Goal: Task Accomplishment & Management: Use online tool/utility

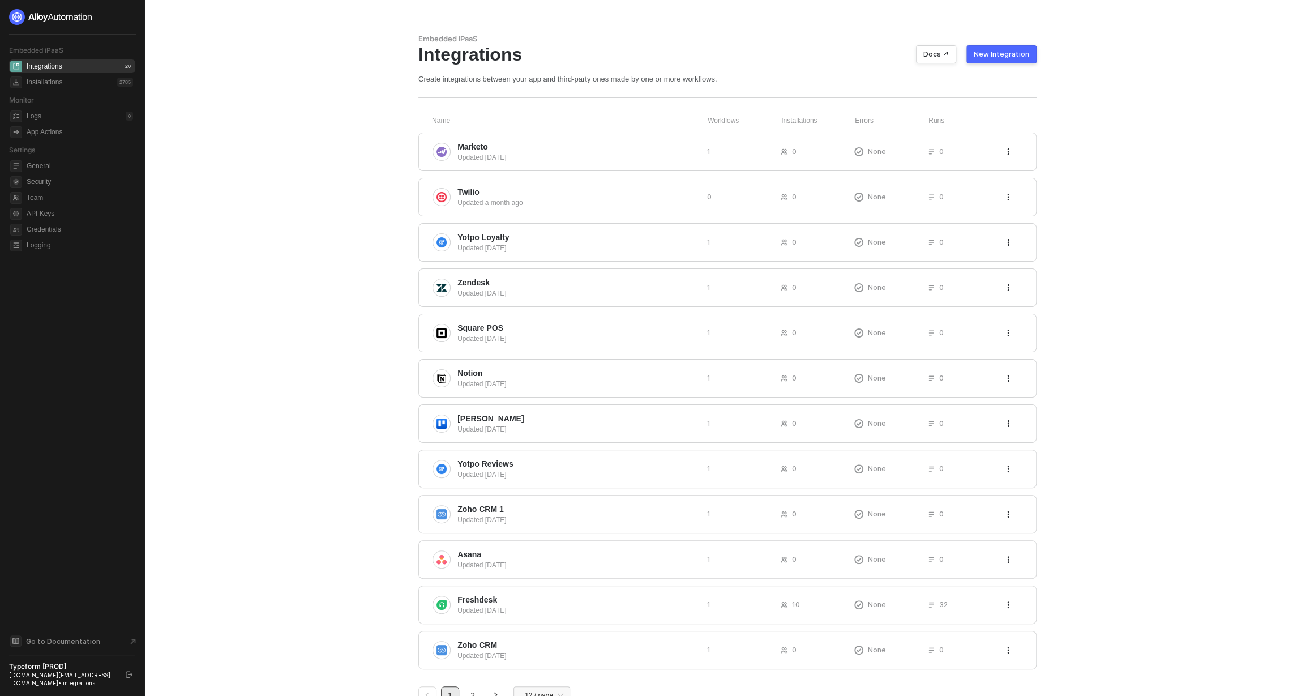
scroll to position [40, 0]
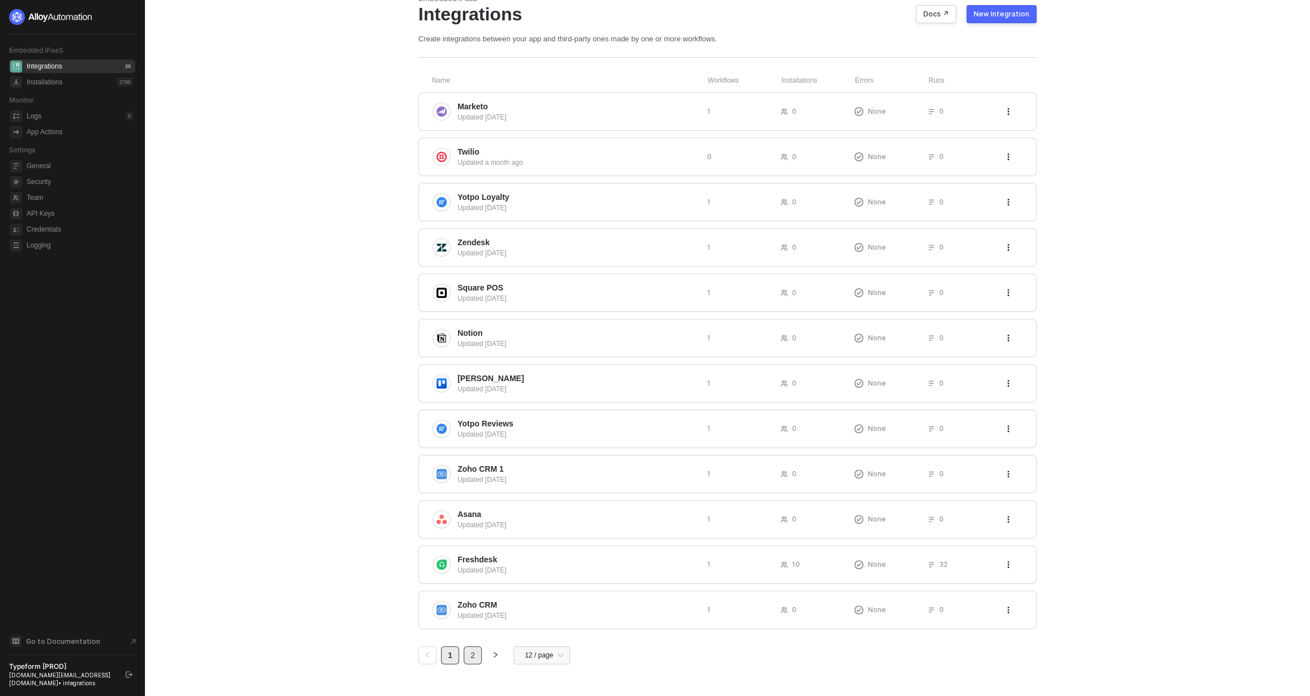
click at [467, 653] on link "2" at bounding box center [472, 655] width 17 height 17
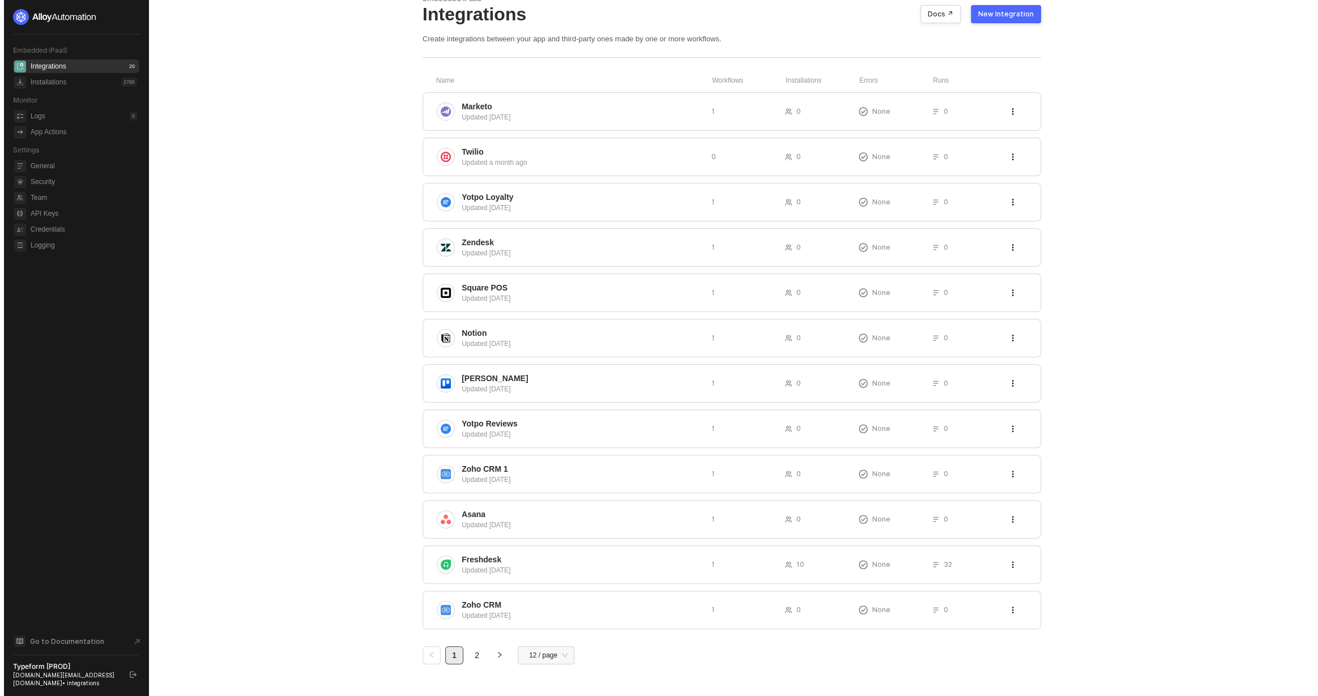
scroll to position [0, 0]
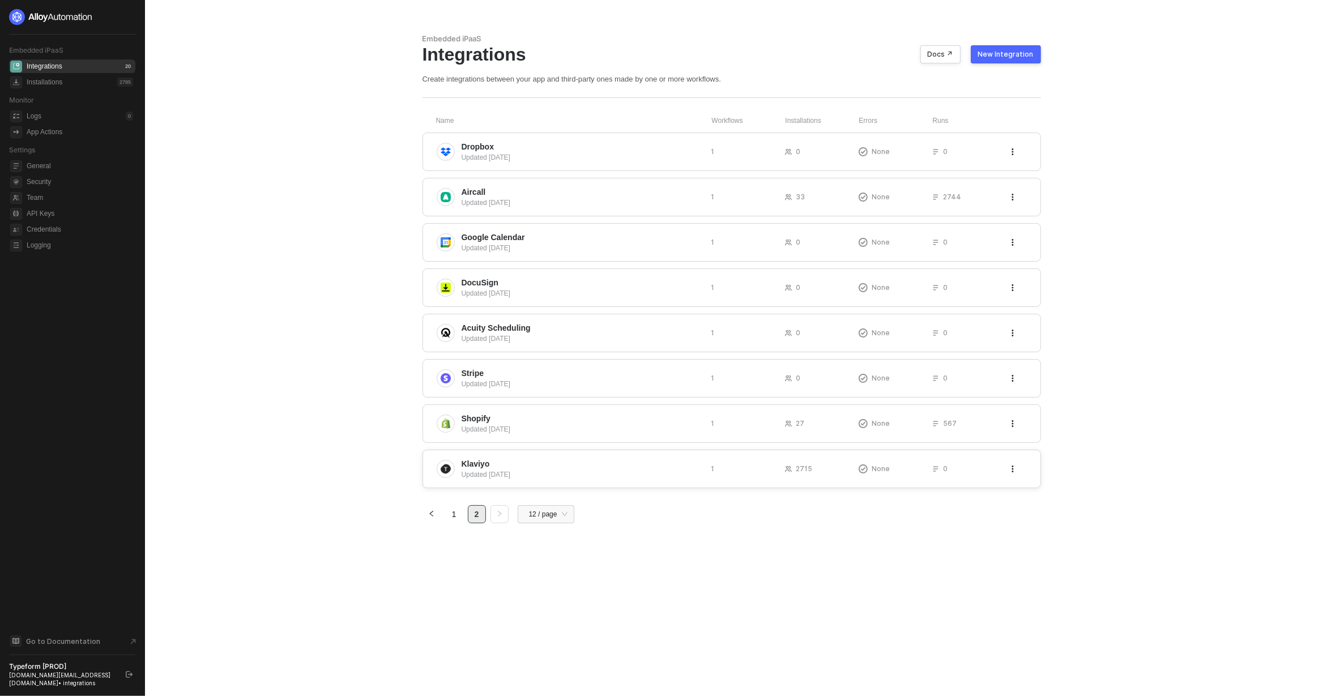
click at [474, 467] on span "Klaviyo" at bounding box center [476, 463] width 28 height 11
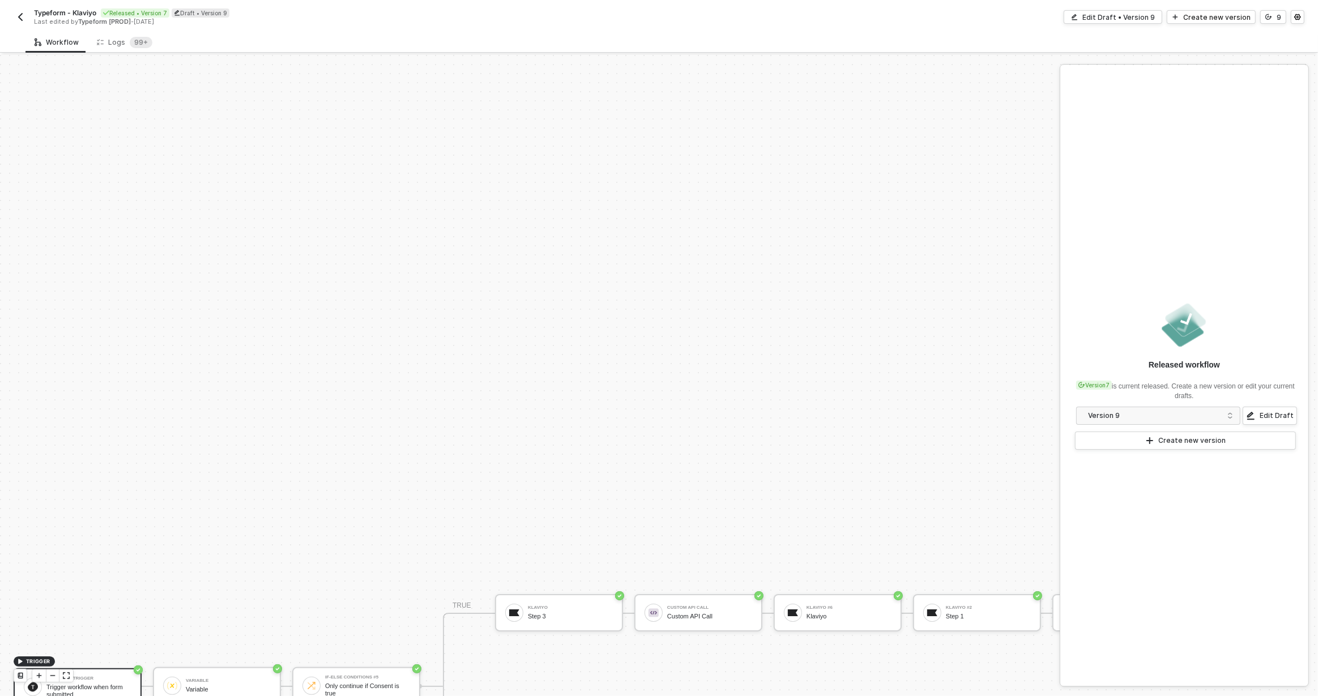
scroll to position [315, 0]
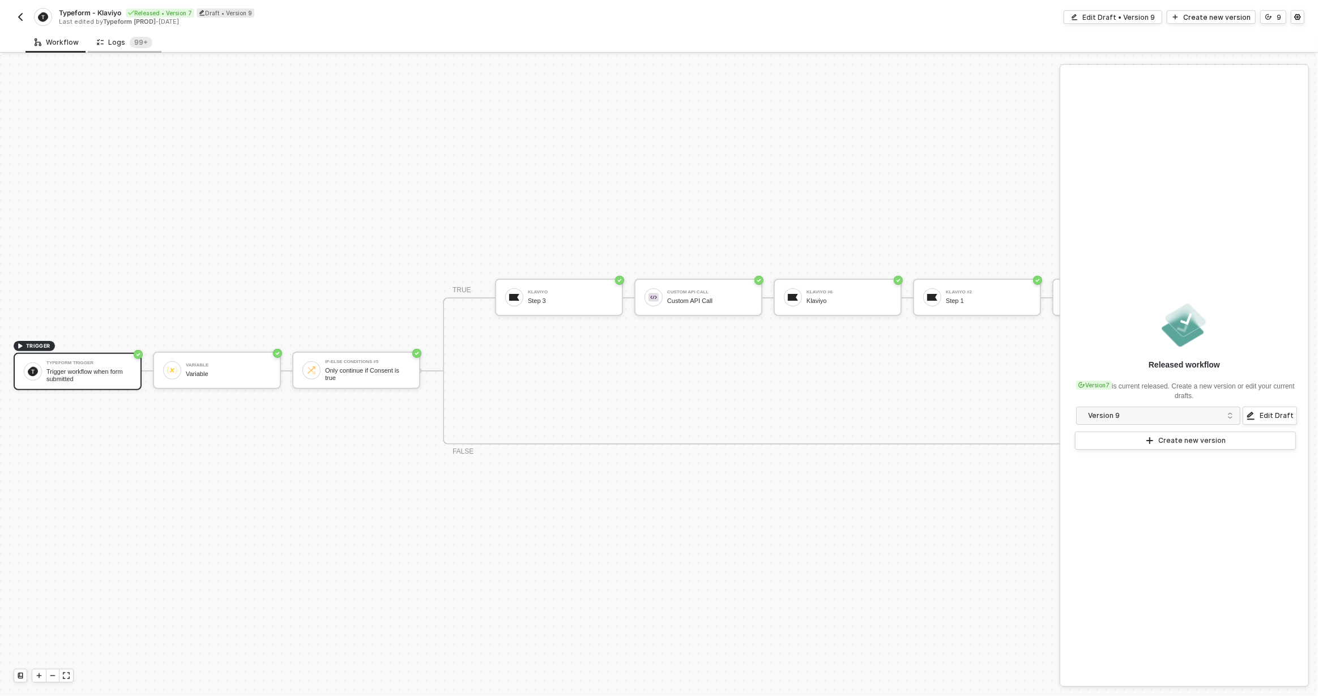
click at [108, 42] on div "Logs 99+" at bounding box center [124, 42] width 55 height 11
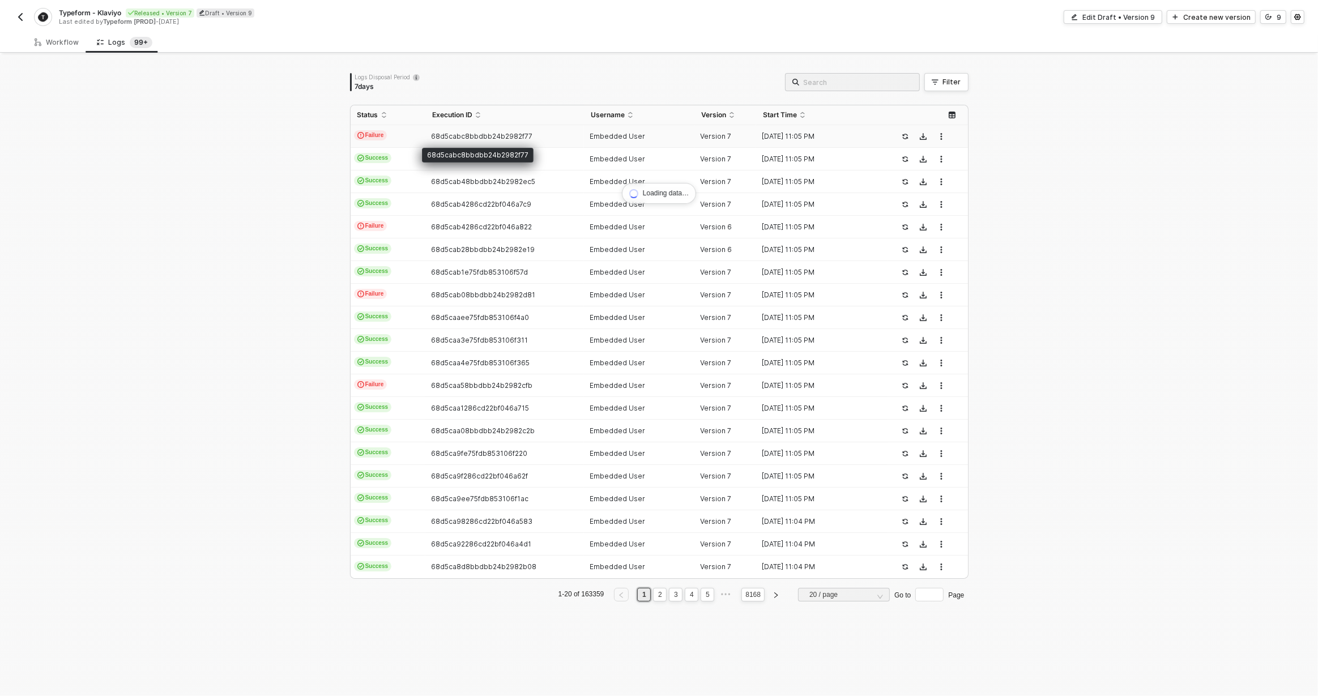
click at [469, 140] on div "68d5cabc8bbdbb24b2982f77" at bounding box center [499, 136] width 149 height 9
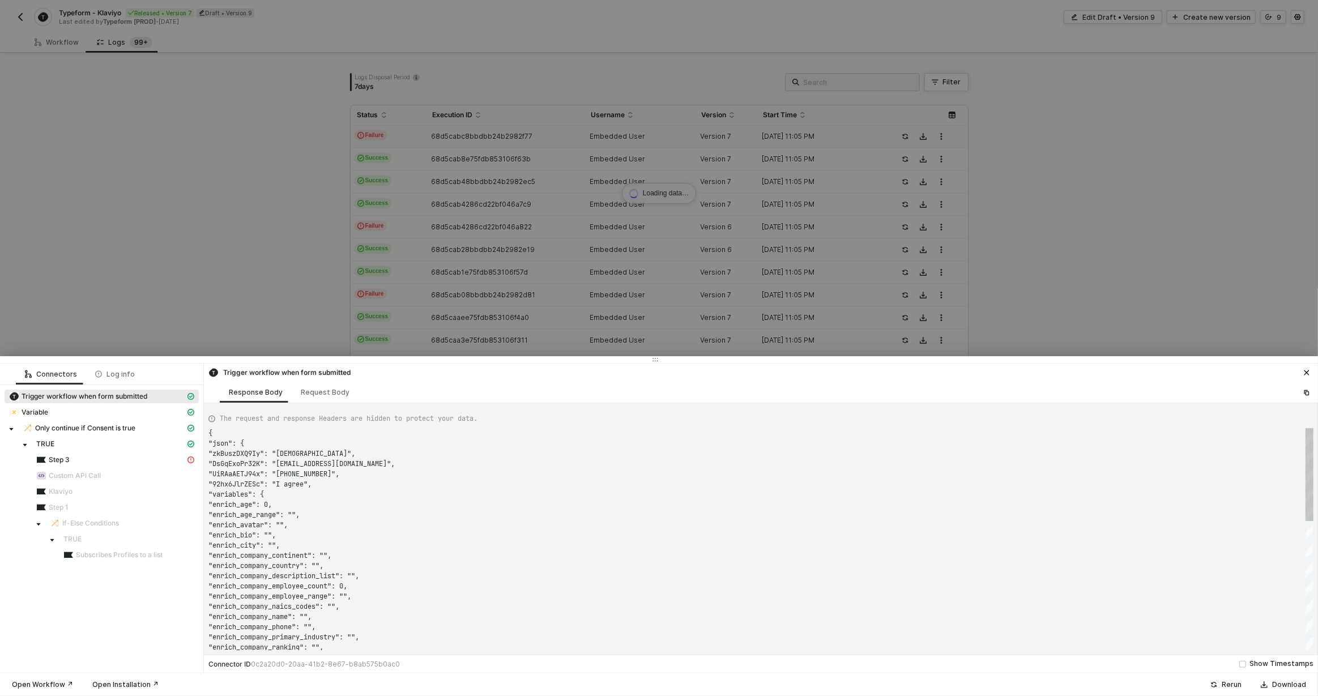
scroll to position [102, 0]
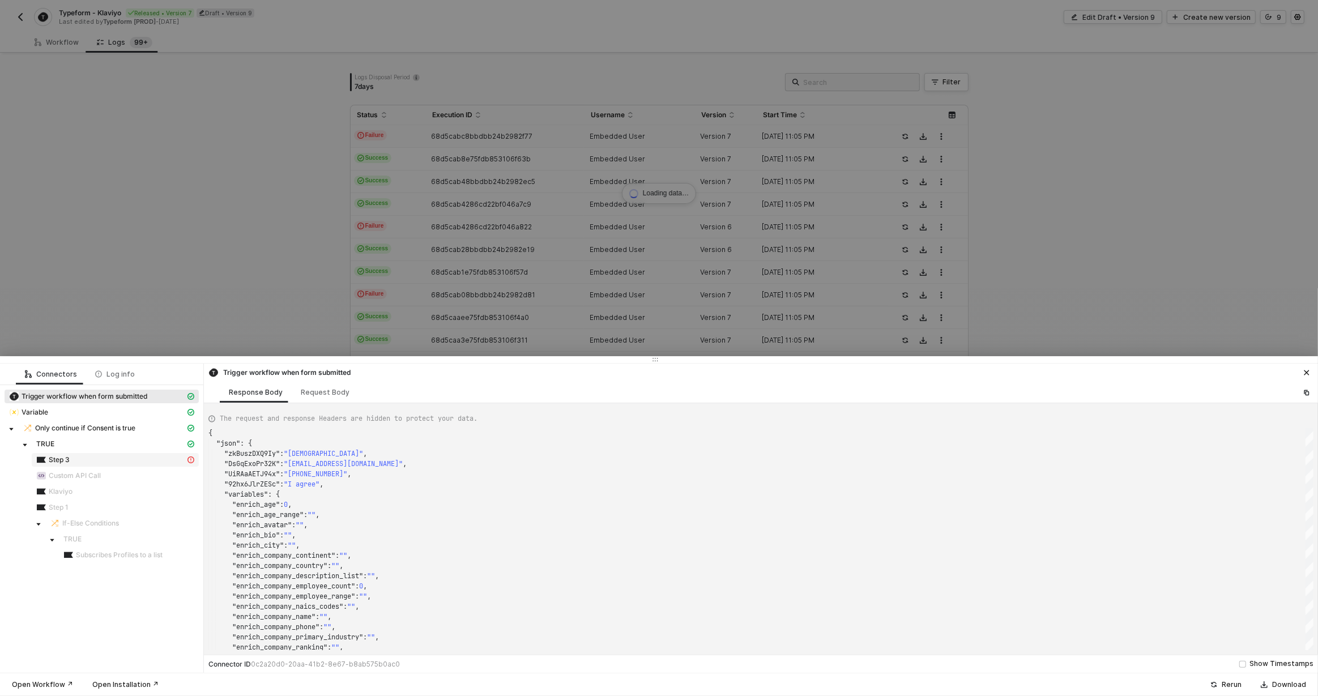
click at [131, 456] on div "Step 3" at bounding box center [110, 460] width 149 height 10
type textarea "{ "statusCode": 400, "message": "Error : {\"errors\":[{\"id\":\"c39483bb-ab87-4…"
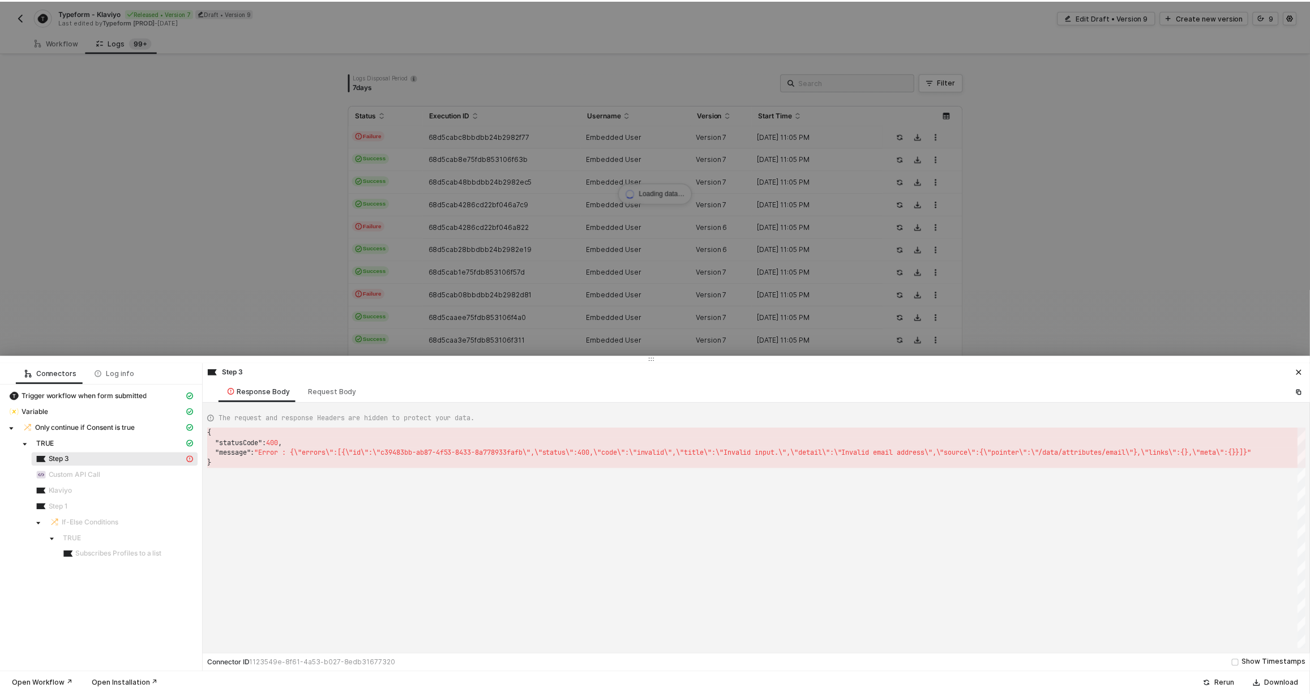
scroll to position [30, 0]
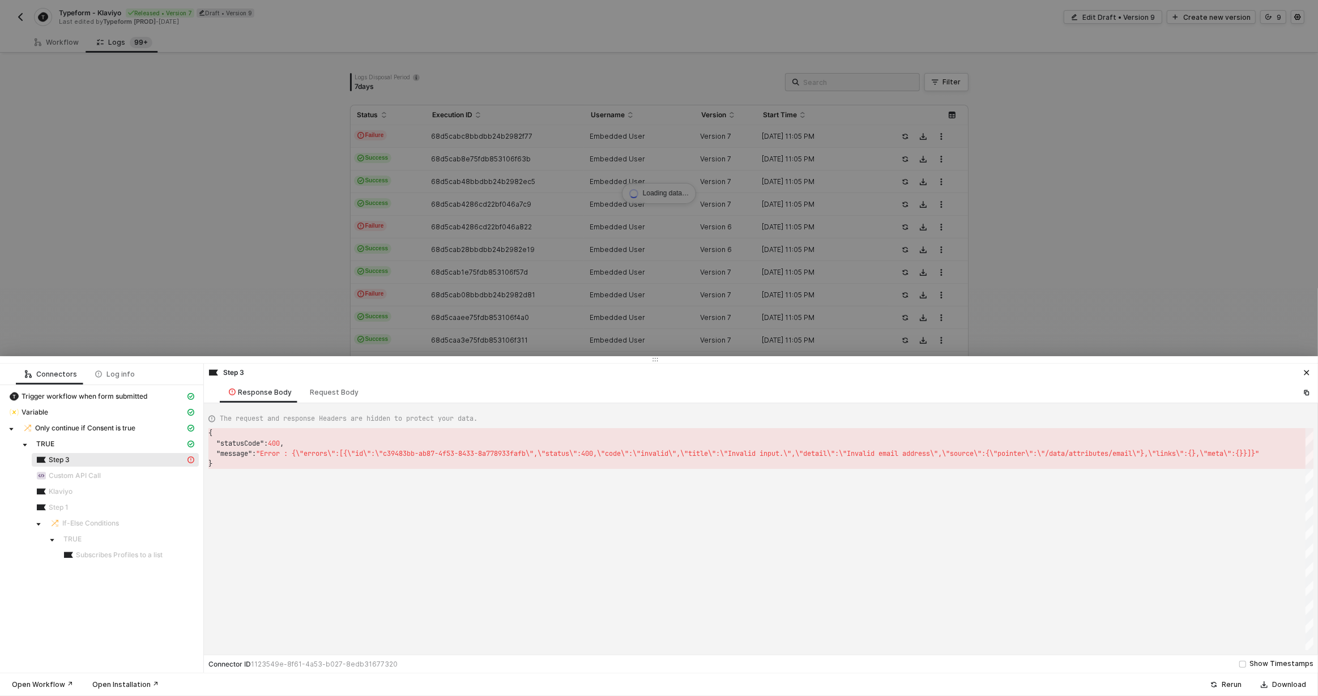
click at [375, 245] on div at bounding box center [659, 348] width 1318 height 696
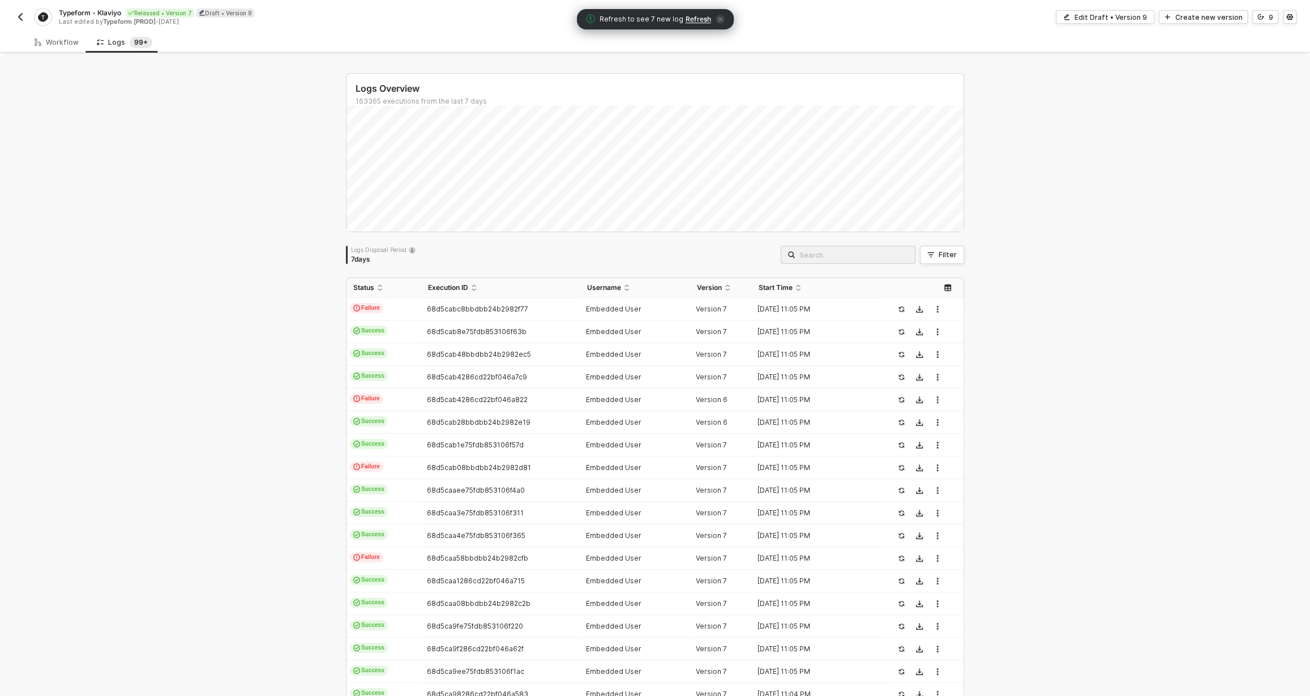
click at [701, 20] on span "Refresh" at bounding box center [698, 19] width 25 height 9
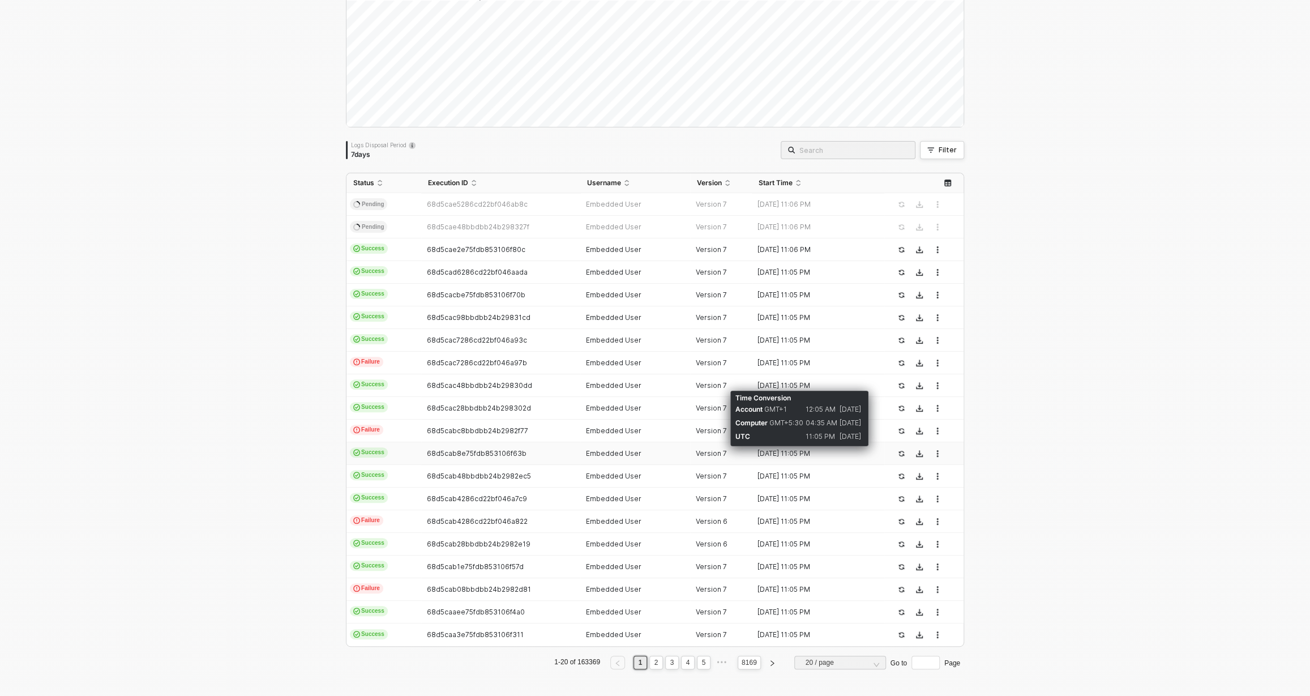
scroll to position [0, 0]
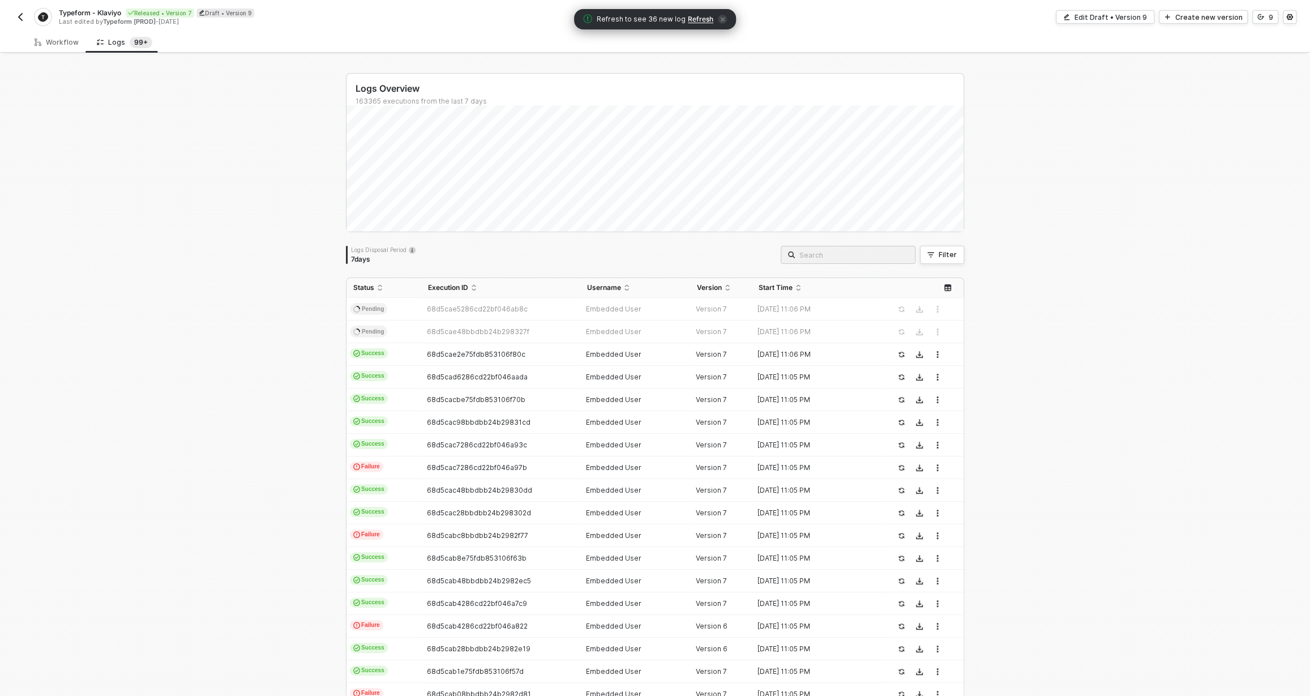
click at [698, 20] on span "Refresh" at bounding box center [700, 19] width 25 height 9
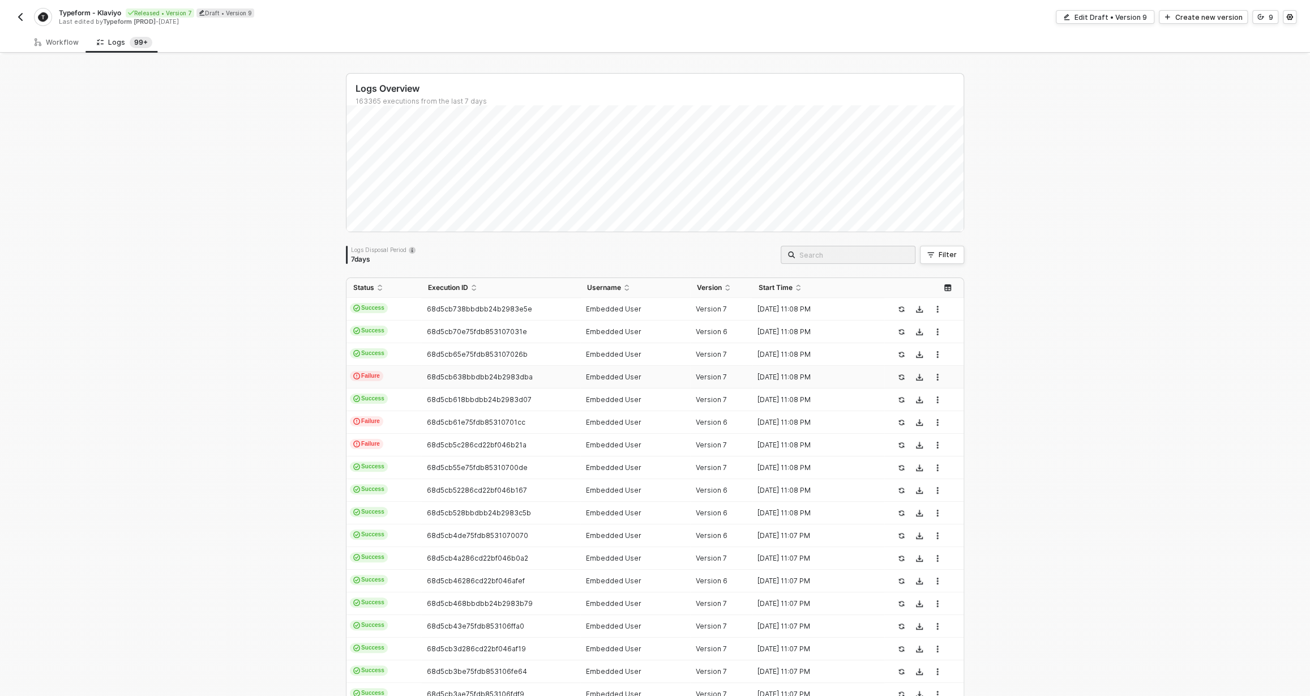
click at [525, 373] on div "68d5cb638bbdbb24b2983dba" at bounding box center [495, 377] width 149 height 9
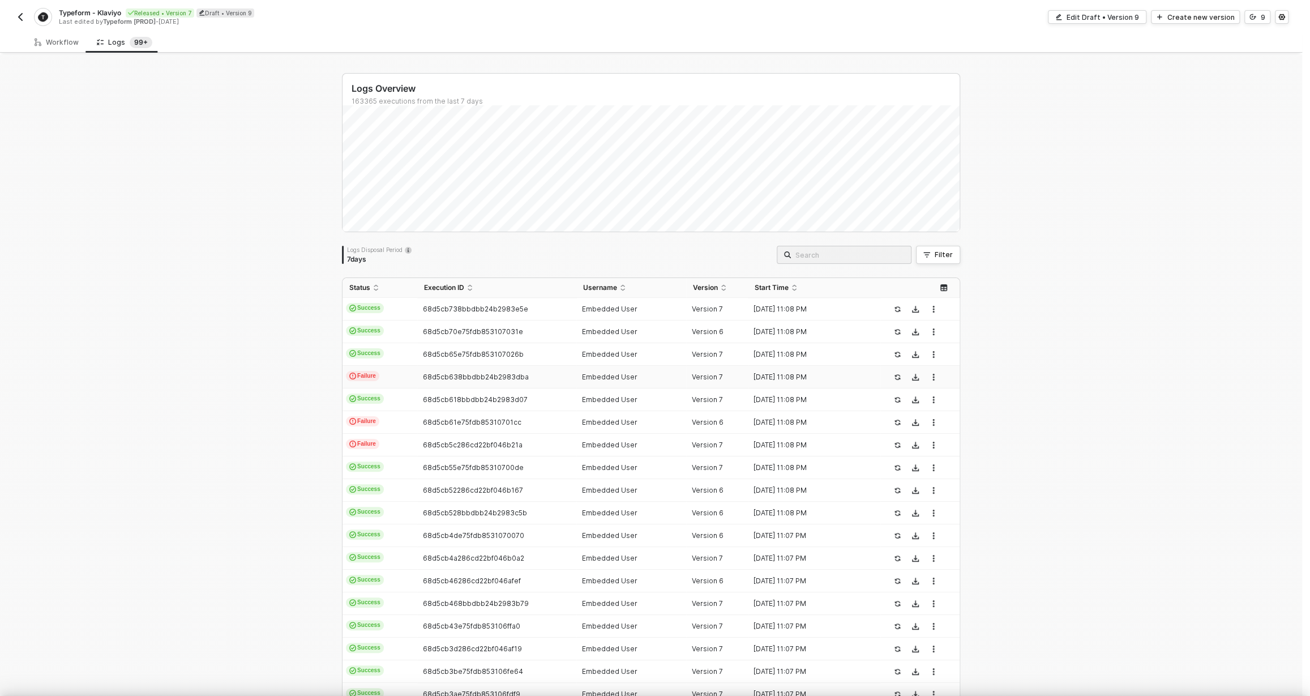
scroll to position [102, 0]
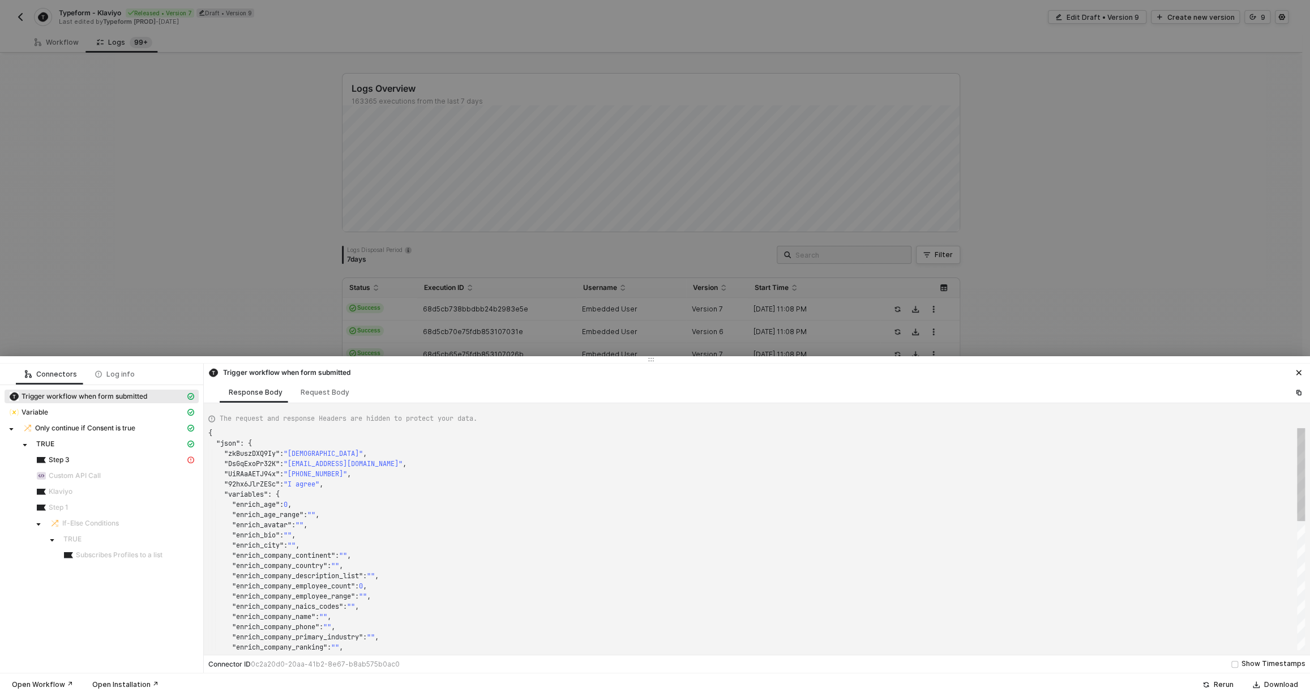
type textarea "{ "json": { "zkBuszDXQ9Iy": "[DEMOGRAPHIC_DATA]", "vMLZOE55Wel9": "50+", "YVtkp…"
click at [528, 297] on div at bounding box center [655, 348] width 1310 height 696
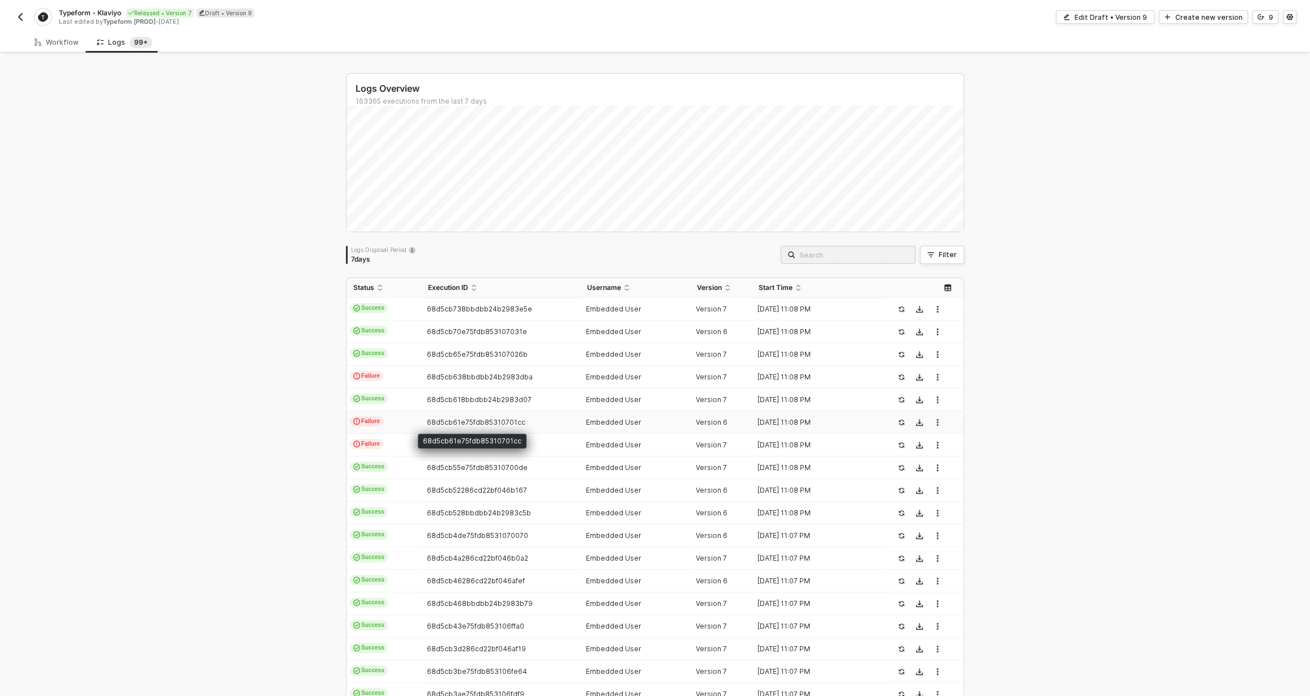
click at [468, 422] on span "68d5cb61e75fdb85310701cc" at bounding box center [476, 422] width 99 height 8
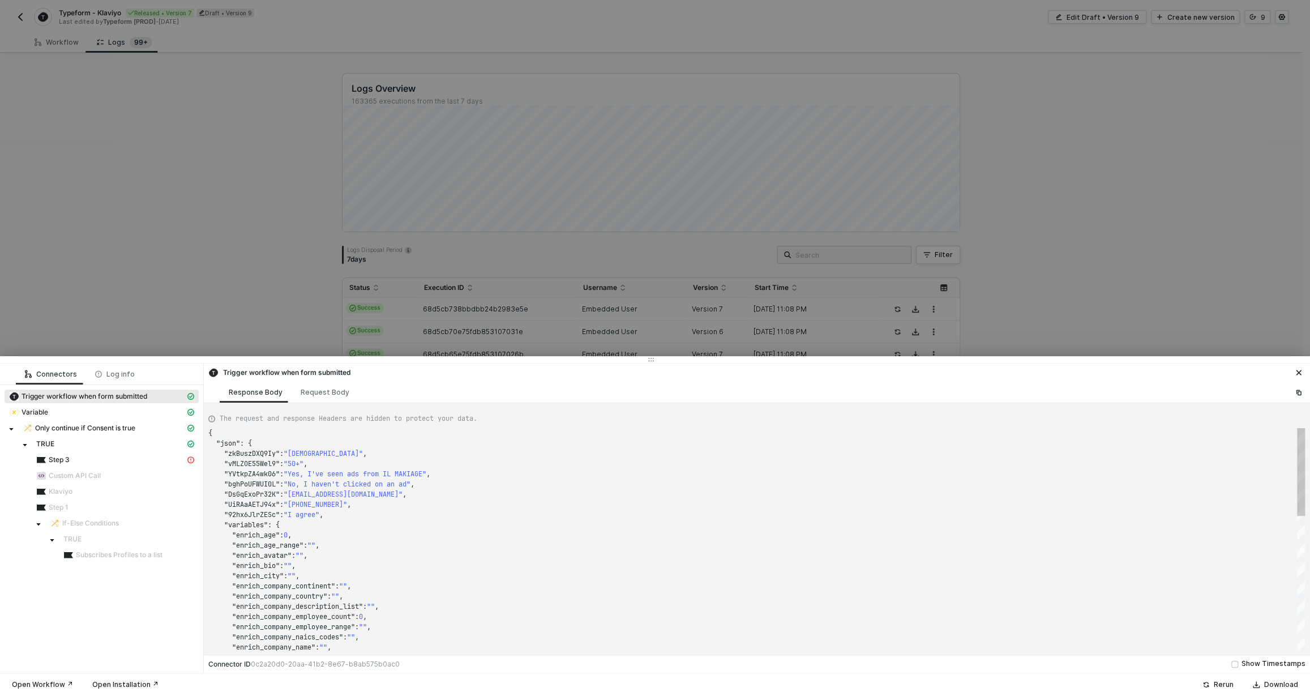
type textarea "{ "json": { "63gqojBuWogi": "It exceeded my expectations", "umneZ29T5uD0": "Per…"
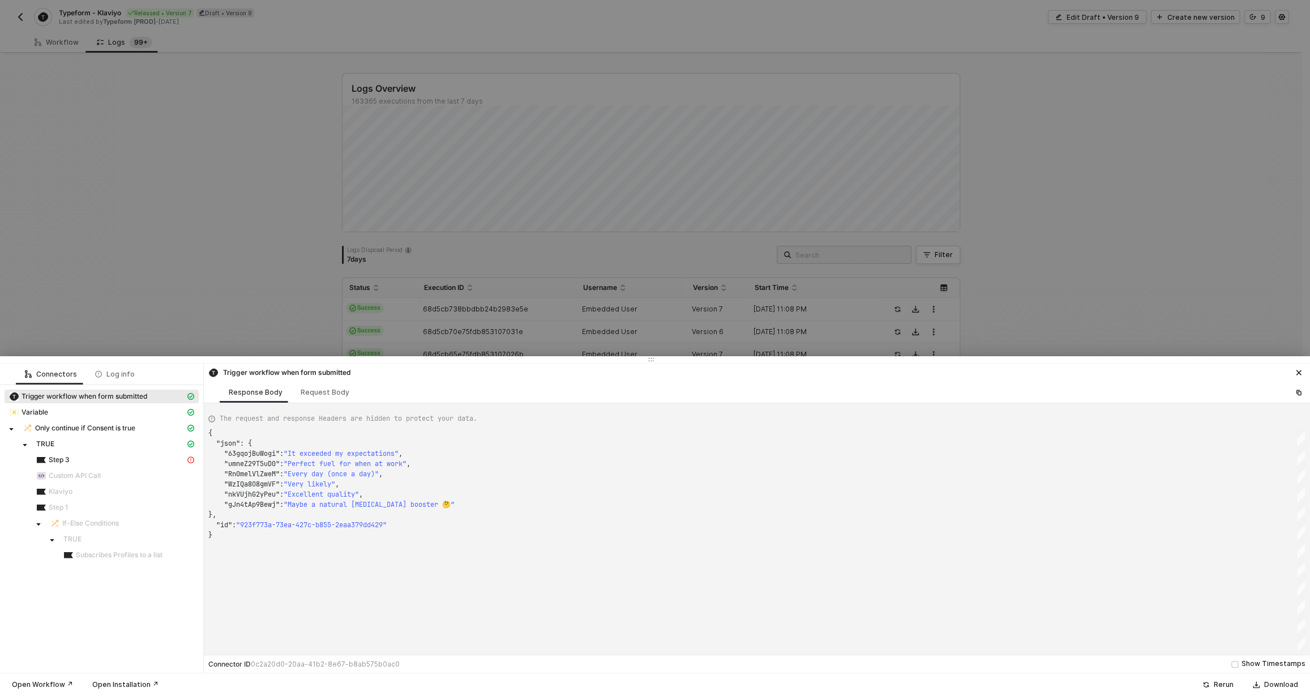
click at [494, 242] on div at bounding box center [655, 348] width 1310 height 696
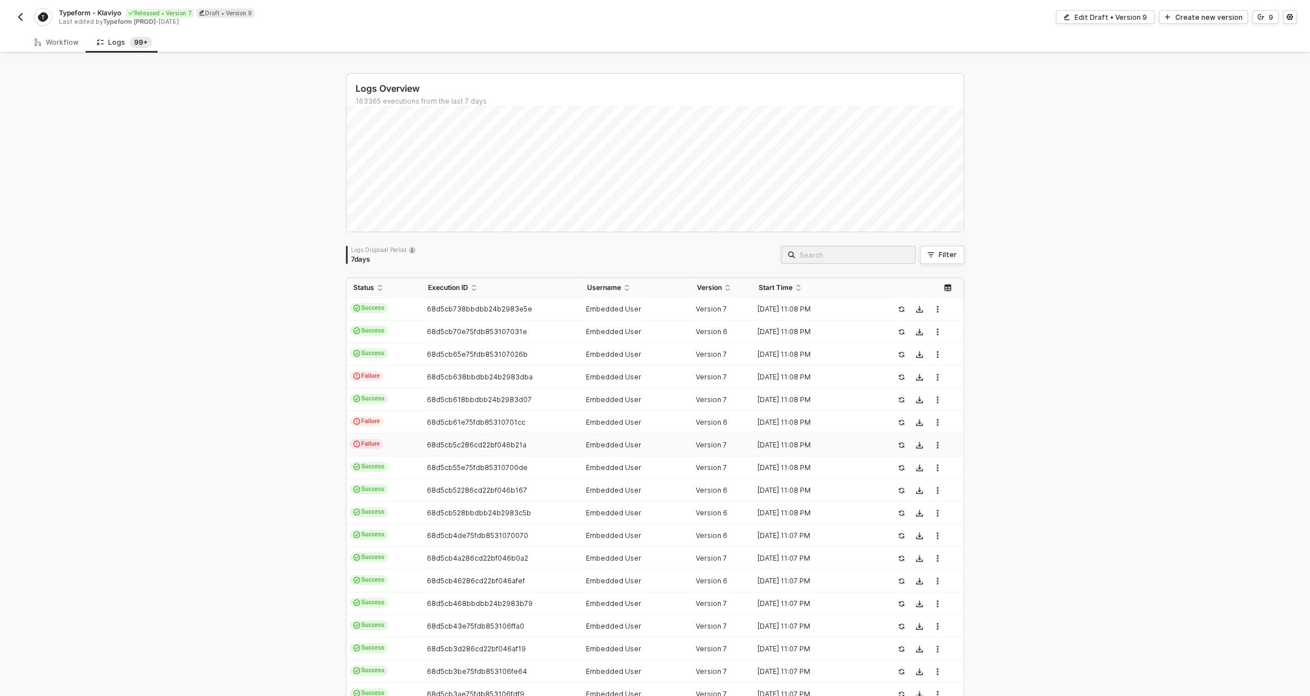
click at [416, 446] on td "Failure" at bounding box center [384, 445] width 75 height 23
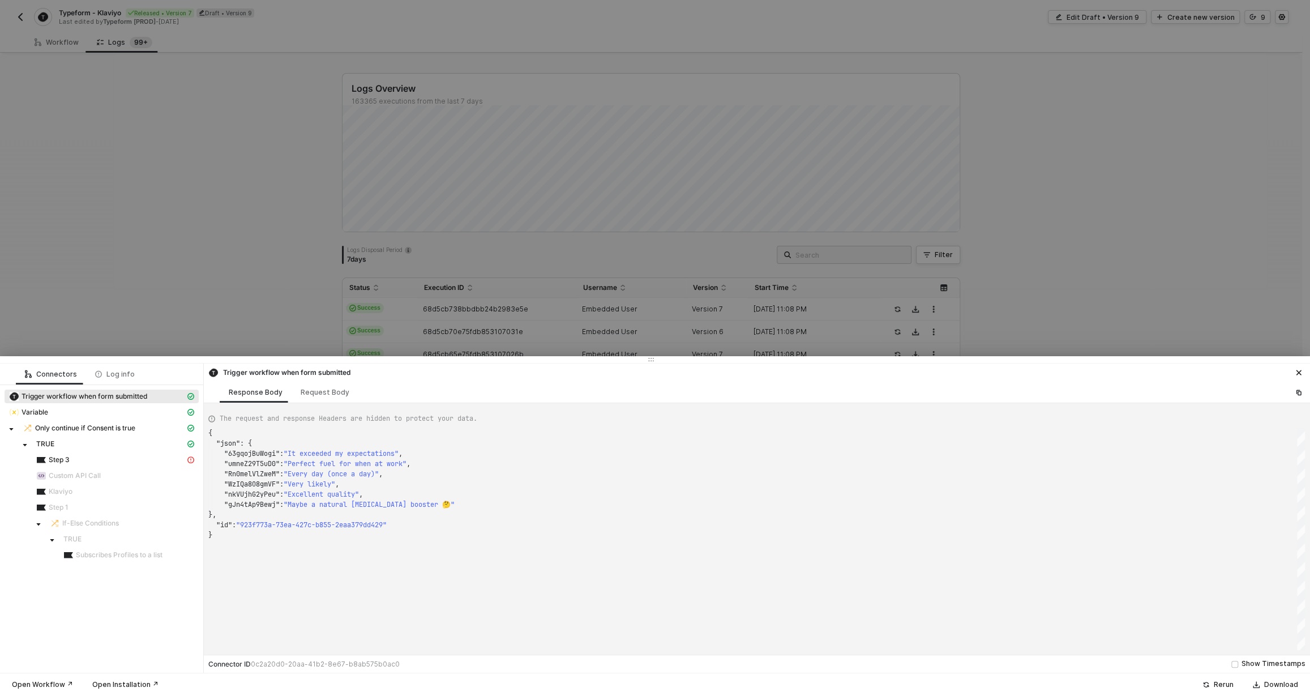
type textarea "{ "json": { "b4dc8ggl2wWi": true, "hidden": { "fbclid": "PAZXh0bgNhZW0BMABhZGlk…"
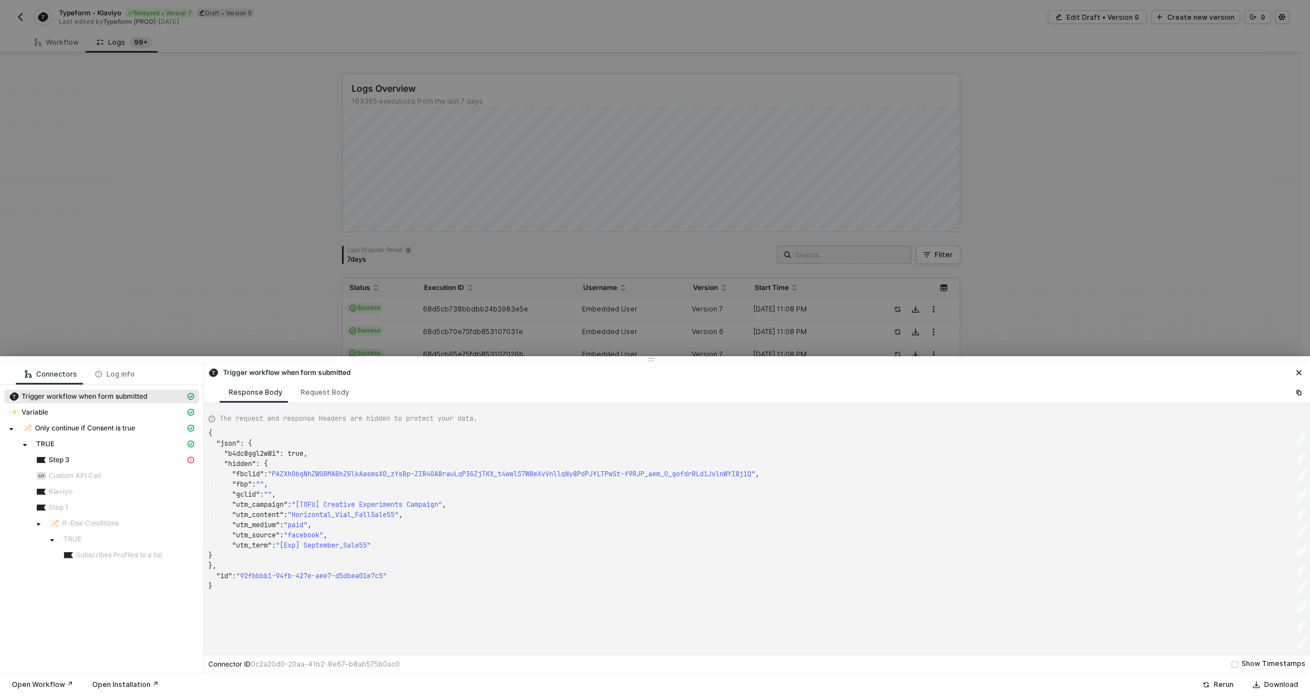
click at [945, 282] on div at bounding box center [655, 348] width 1310 height 696
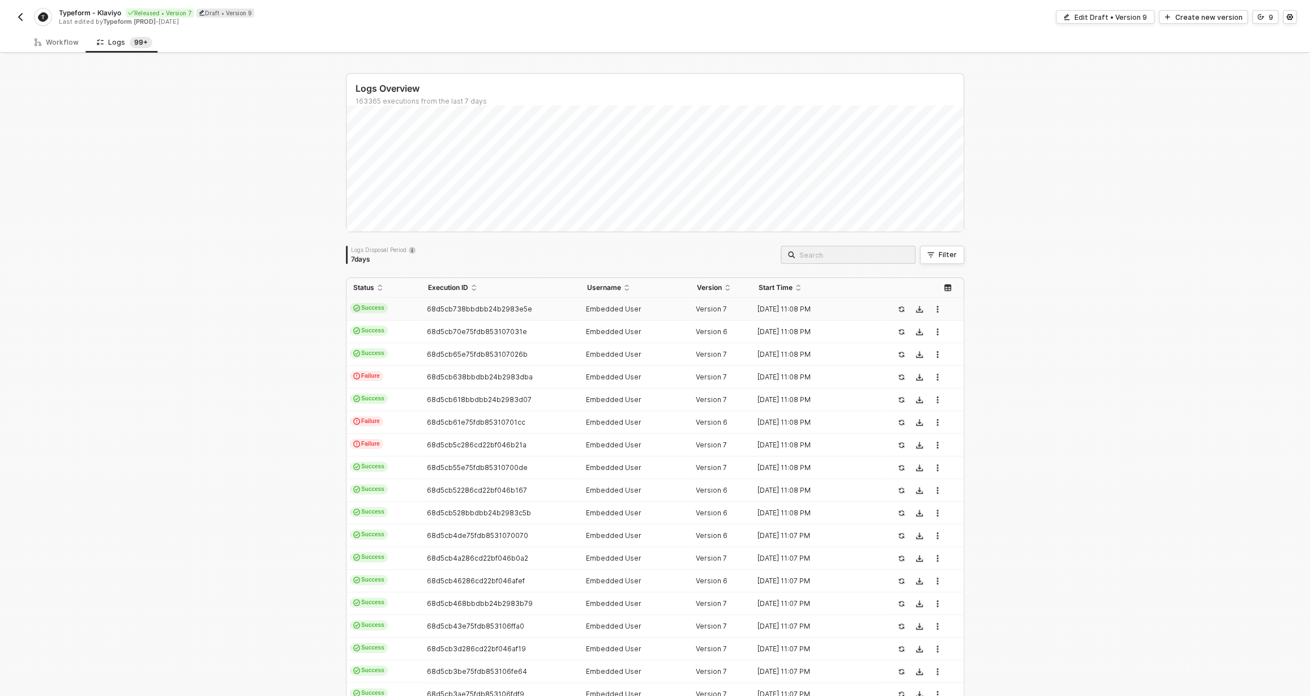
click at [575, 317] on td "68d5cb738bbdbb24b2983e5e" at bounding box center [500, 309] width 159 height 23
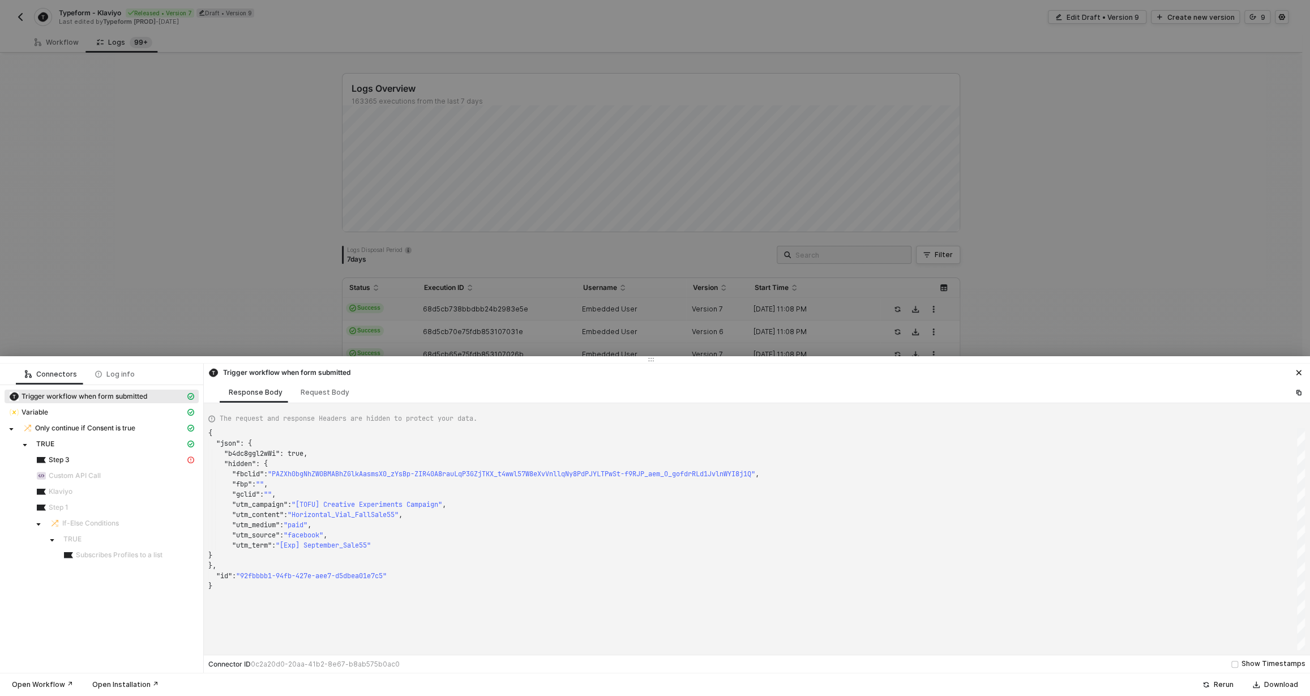
type textarea "{ "json": { "Sn2jEOA9pJpy": "[PERSON_NAME]", "RQ2SXTjfJ98Z": "[EMAIL_ADDRESS][D…"
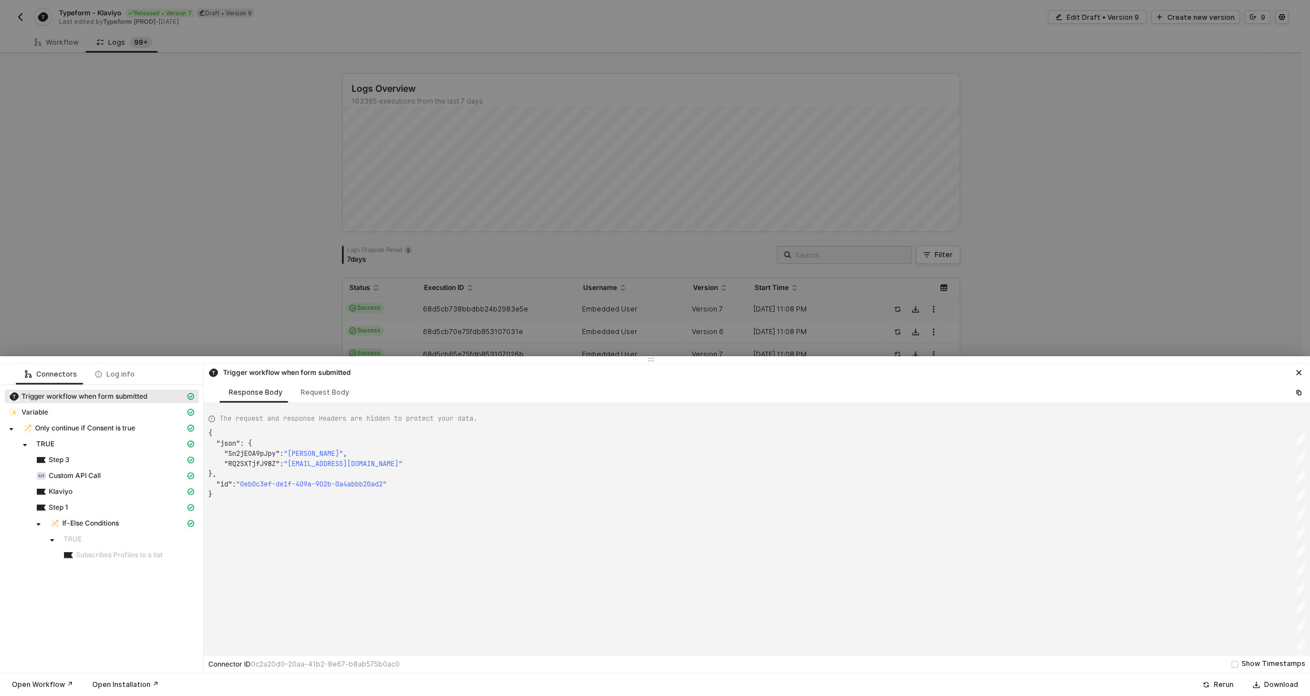
click at [910, 200] on div at bounding box center [655, 348] width 1310 height 696
